Goal: Complete application form

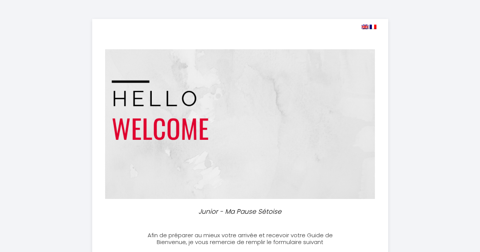
select select
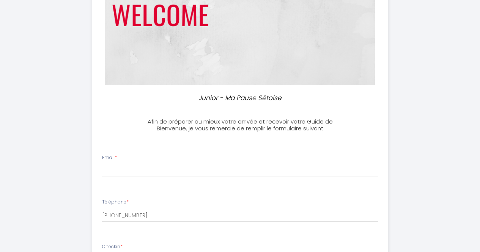
scroll to position [152, 0]
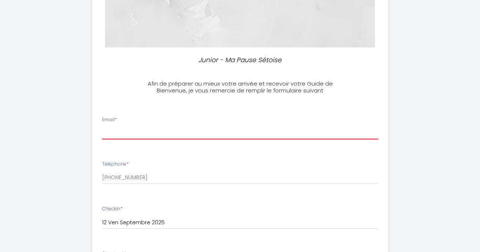
click at [238, 126] on input "Email *" at bounding box center [240, 133] width 276 height 14
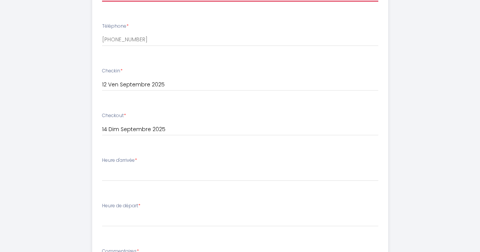
scroll to position [303, 0]
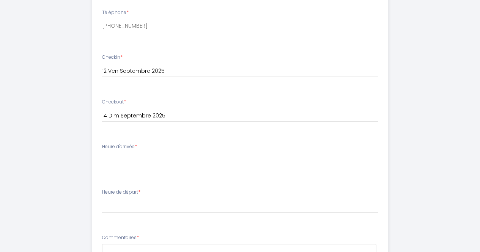
type input "[PERSON_NAME][EMAIL_ADDRESS][PERSON_NAME][DOMAIN_NAME]"
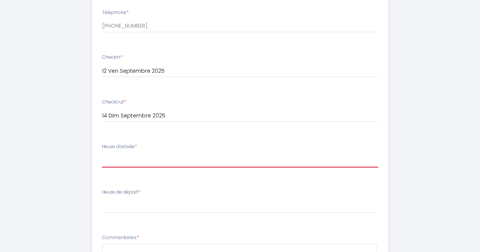
click at [201, 160] on select "16:00 16:30 17:00 17:30 18:00 18:30 19:00 19:30 20:00 20:30 21:00 21:30 22:00 2…" at bounding box center [240, 160] width 276 height 14
select select "17:00"
click at [102, 153] on select "16:00 16:30 17:00 17:30 18:00 18:30 19:00 19:30 20:00 20:30 21:00 21:30 22:00 2…" at bounding box center [240, 160] width 276 height 14
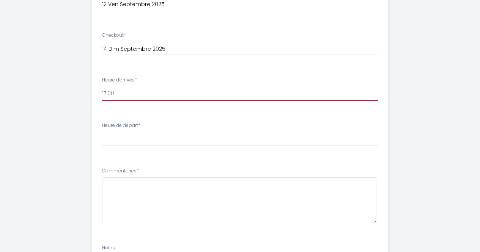
scroll to position [379, 0]
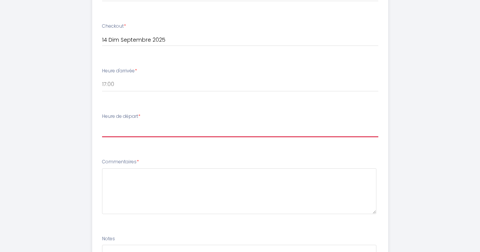
click at [150, 132] on select "00:00 00:30 01:00 01:30 02:00 02:30 03:00 03:30 04:00 04:30 05:00 05:30 06:00 0…" at bounding box center [240, 130] width 276 height 14
select select "10:30"
click at [102, 123] on select "00:00 00:30 01:00 01:30 02:00 02:30 03:00 03:30 04:00 04:30 05:00 05:30 06:00 0…" at bounding box center [240, 130] width 276 height 14
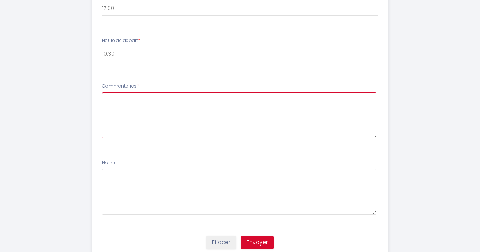
click at [128, 107] on textarea at bounding box center [239, 116] width 274 height 46
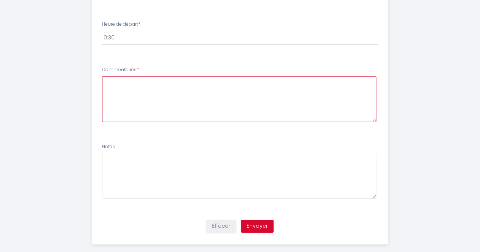
scroll to position [483, 0]
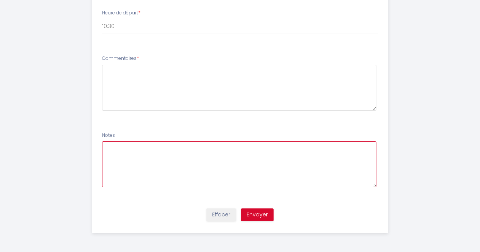
click at [165, 147] on textarea at bounding box center [239, 164] width 274 height 46
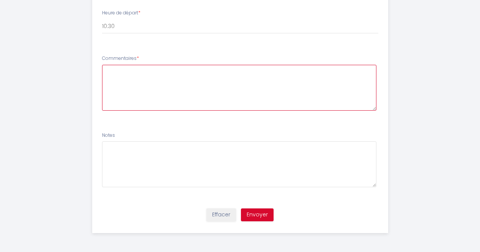
click at [155, 75] on textarea at bounding box center [239, 88] width 274 height 46
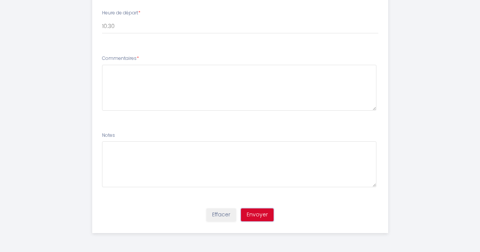
click at [265, 214] on button "Envoyer" at bounding box center [257, 215] width 33 height 13
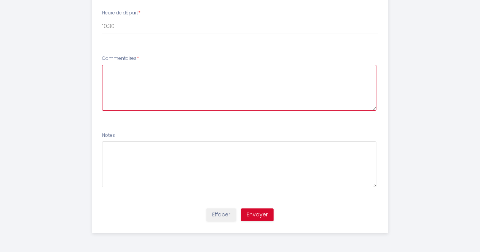
click at [247, 94] on textarea at bounding box center [239, 88] width 274 height 46
type textarea "RAS"
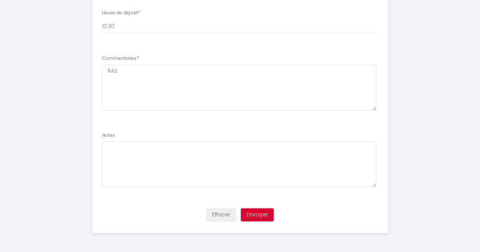
click at [246, 214] on button "Envoyer" at bounding box center [257, 215] width 33 height 13
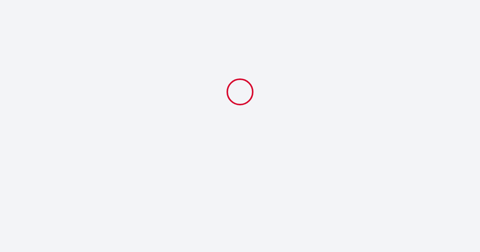
scroll to position [0, 0]
select select "17:00"
select select "10:30"
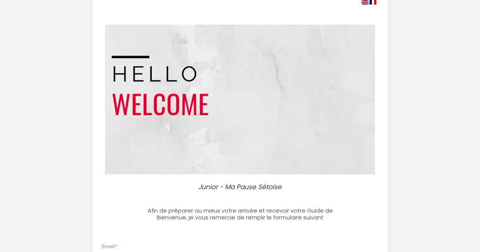
scroll to position [38, 0]
